Goal: Information Seeking & Learning: Learn about a topic

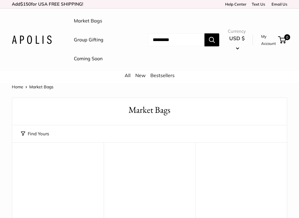
drag, startPoint x: 298, startPoint y: 61, endPoint x: 312, endPoint y: 62, distance: 13.9
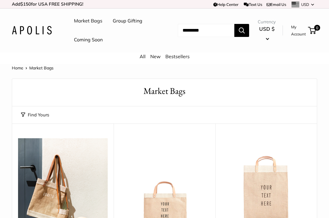
scroll to position [820, 0]
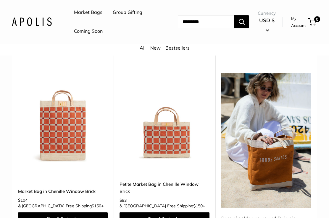
click at [0, 0] on img at bounding box center [0, 0] width 0 height 0
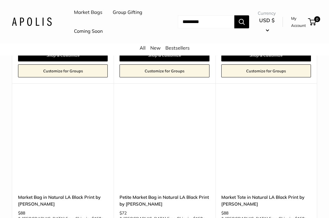
scroll to position [2857, 0]
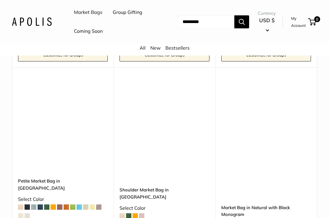
scroll to position [1198, 0]
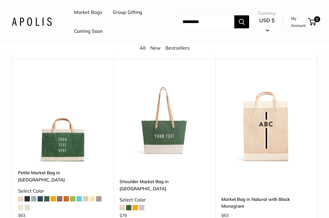
click at [0, 0] on img at bounding box center [0, 0] width 0 height 0
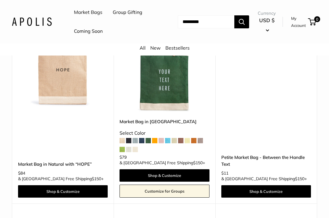
scroll to position [2683, 0]
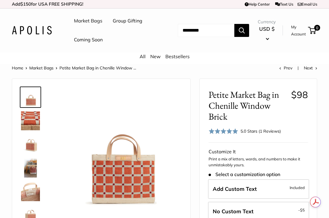
click at [25, 145] on img at bounding box center [30, 144] width 19 height 19
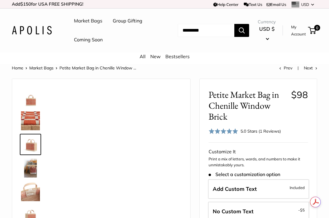
click at [29, 169] on img at bounding box center [30, 168] width 19 height 19
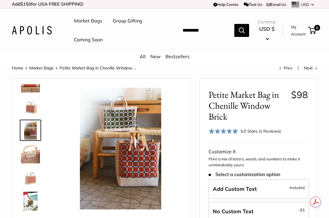
click at [33, 155] on img at bounding box center [30, 154] width 19 height 19
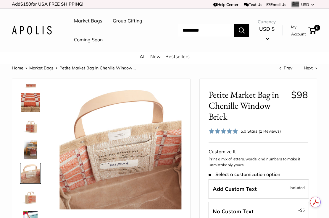
click at [34, 197] on img at bounding box center [30, 197] width 19 height 19
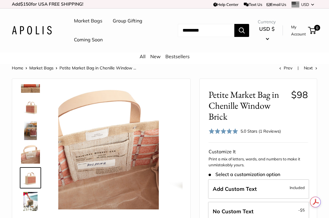
scroll to position [38, 0]
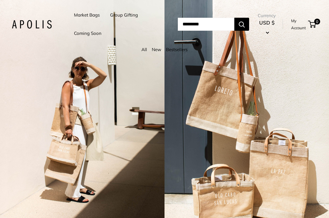
click at [88, 15] on link "Market Bags" at bounding box center [87, 15] width 26 height 8
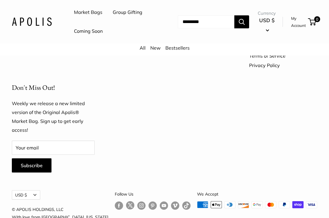
scroll to position [1456, 0]
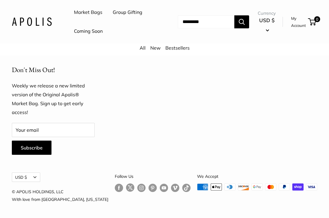
click at [173, 49] on link "Bestsellers" at bounding box center [177, 48] width 24 height 6
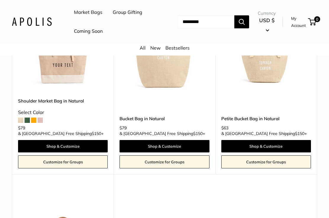
scroll to position [327, 0]
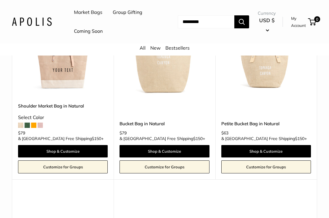
click at [38, 23] on img at bounding box center [32, 21] width 40 height 9
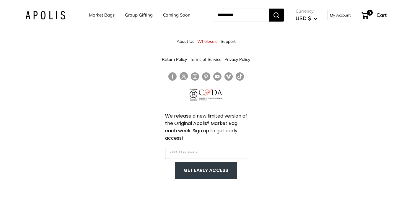
click at [104, 16] on link "Market Bags" at bounding box center [102, 15] width 26 height 8
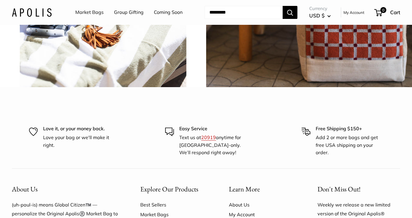
scroll to position [1335, 0]
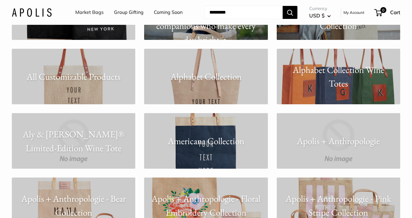
scroll to position [288, 0]
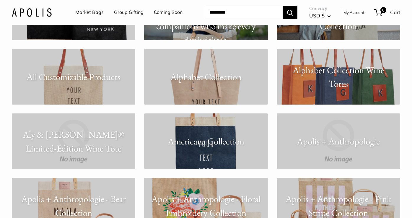
click at [367, 85] on p "Alphabet Collection Wine Totes" at bounding box center [339, 76] width 124 height 27
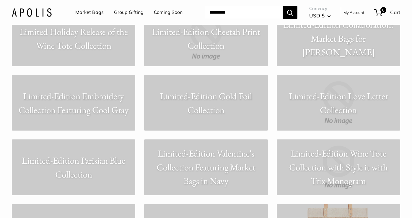
scroll to position [2583, 0]
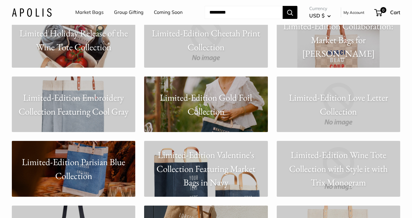
click at [74, 44] on p "Limited Holiday Release of the Wine Tote Collection" at bounding box center [74, 39] width 124 height 27
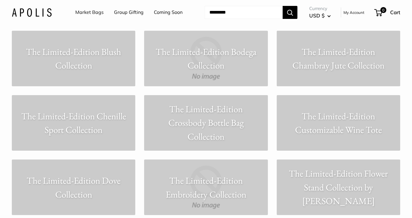
scroll to position [4113, 0]
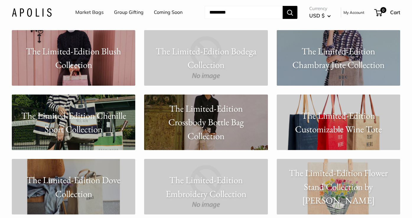
click at [99, 122] on p "The Limited-Edition Chenille Sport Collection" at bounding box center [74, 121] width 124 height 27
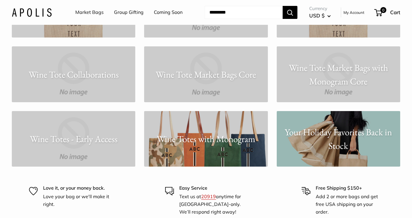
scroll to position [4613, 0]
click at [214, 148] on link "Wine Totes with Monogram" at bounding box center [206, 139] width 124 height 56
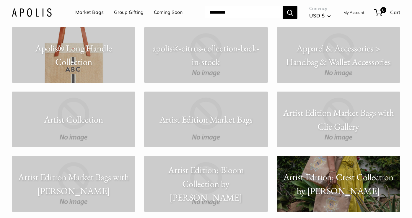
scroll to position [633, 0]
click at [100, 63] on p "Apolis® Long Handle Collection" at bounding box center [74, 54] width 124 height 27
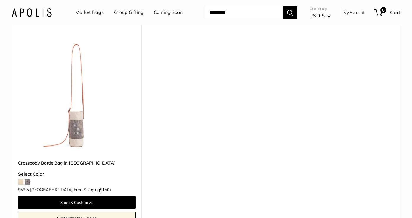
scroll to position [73, 0]
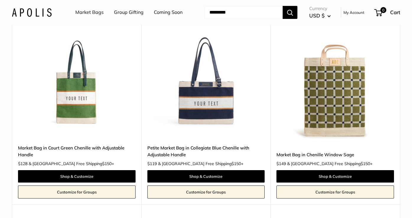
scroll to position [87, 0]
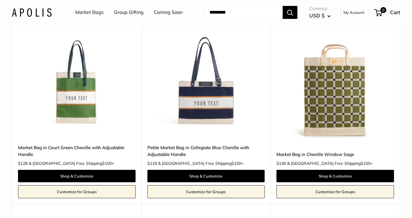
click at [0, 0] on img at bounding box center [0, 0] width 0 height 0
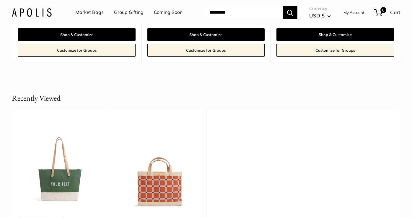
scroll to position [421, 0]
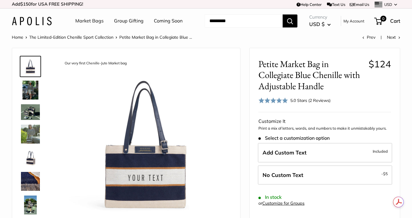
click at [34, 111] on img at bounding box center [30, 112] width 19 height 16
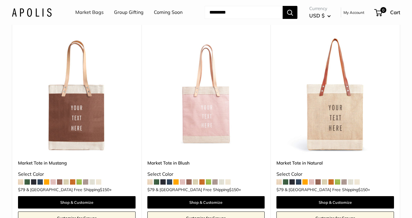
scroll to position [490, 0]
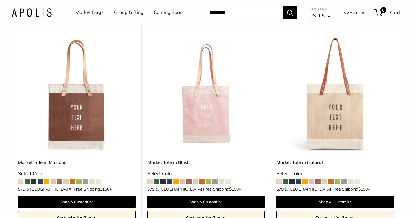
click at [0, 0] on img at bounding box center [0, 0] width 0 height 0
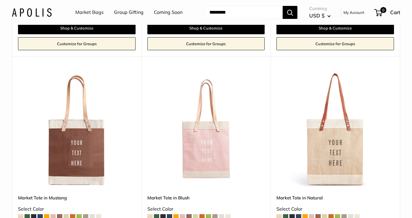
scroll to position [448, 0]
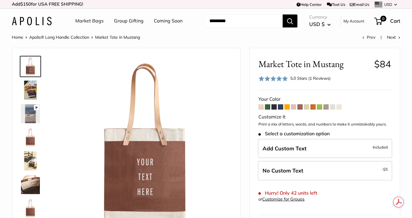
click at [33, 88] on img at bounding box center [30, 90] width 19 height 19
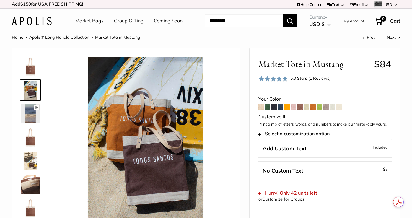
click at [29, 59] on img at bounding box center [30, 66] width 19 height 19
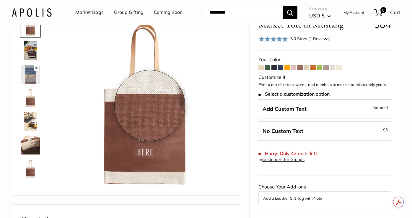
scroll to position [42, 0]
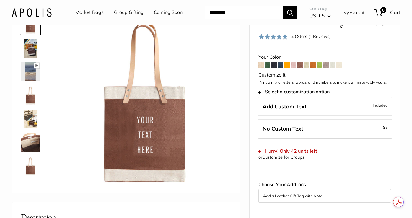
click at [31, 100] on img at bounding box center [30, 95] width 19 height 19
click at [31, 119] on img at bounding box center [30, 119] width 19 height 19
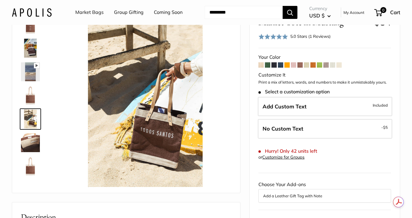
click at [31, 136] on img at bounding box center [30, 142] width 19 height 19
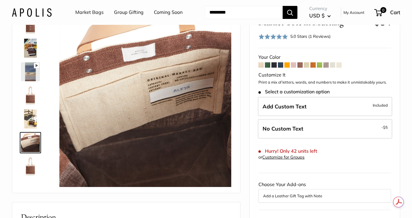
click at [34, 46] on img at bounding box center [30, 48] width 19 height 19
